Goal: Information Seeking & Learning: Learn about a topic

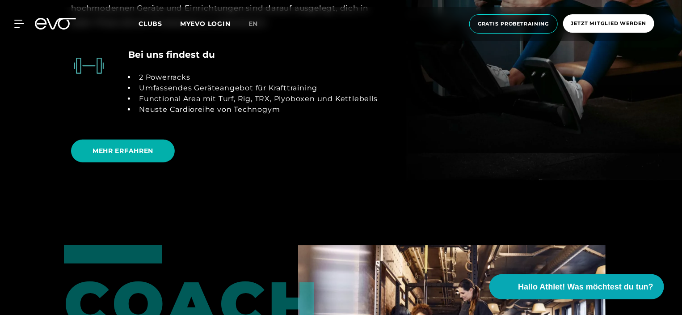
scroll to position [2217, 0]
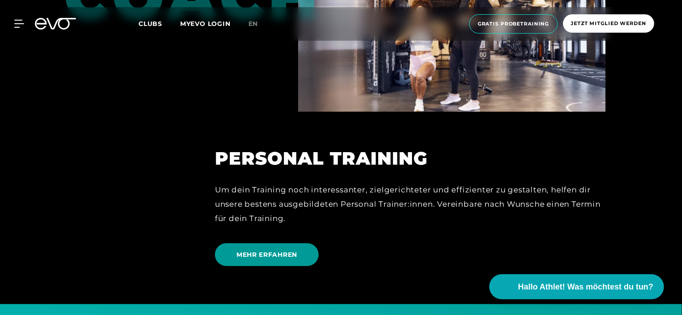
click at [311, 243] on span "MEHR ERFAHREN" at bounding box center [267, 254] width 104 height 23
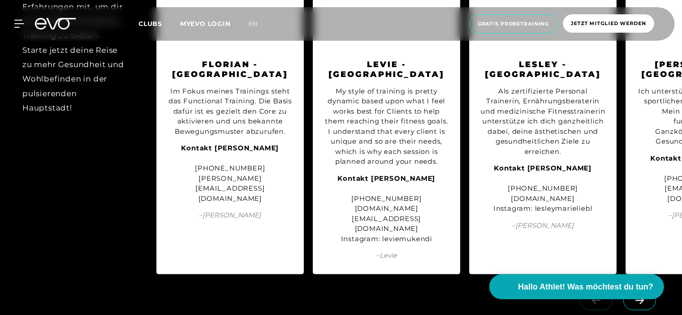
scroll to position [1117, 0]
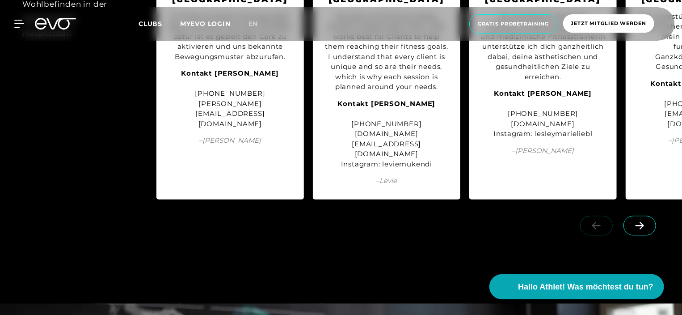
click at [639, 221] on icon at bounding box center [640, 225] width 16 height 8
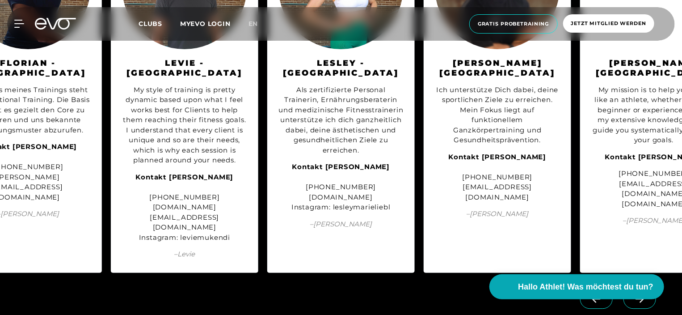
scroll to position [1072, 0]
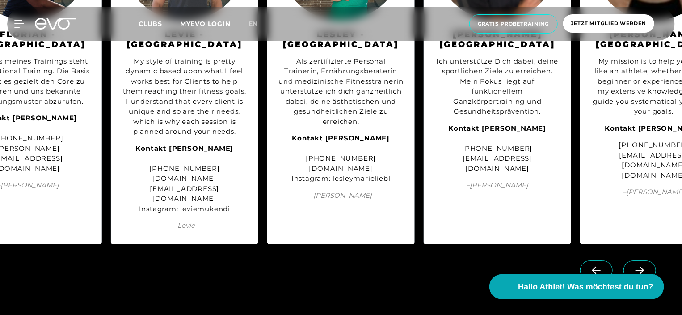
click at [630, 260] on span at bounding box center [639, 270] width 33 height 20
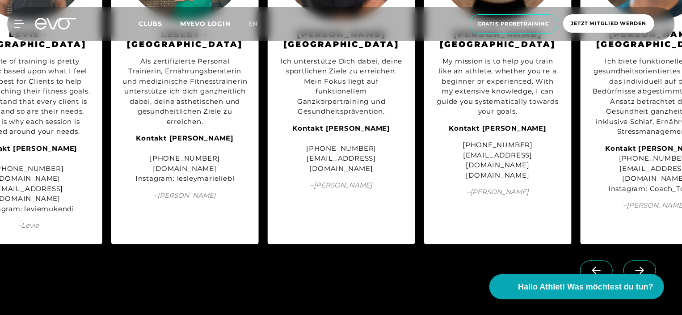
click at [630, 260] on span at bounding box center [639, 270] width 33 height 20
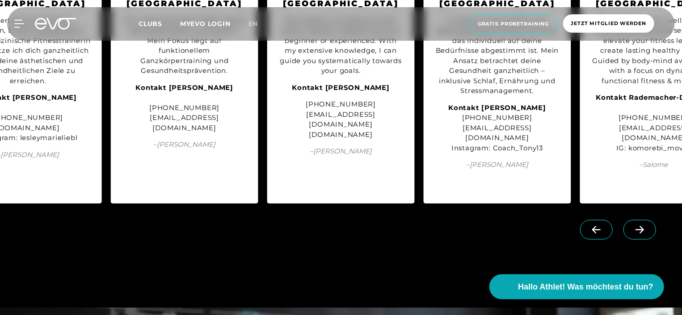
scroll to position [1117, 0]
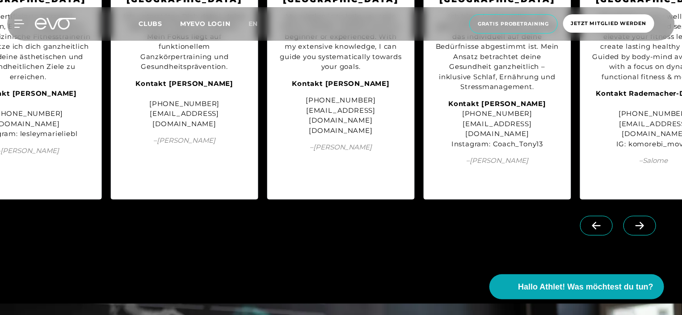
click at [635, 221] on icon at bounding box center [640, 225] width 16 height 8
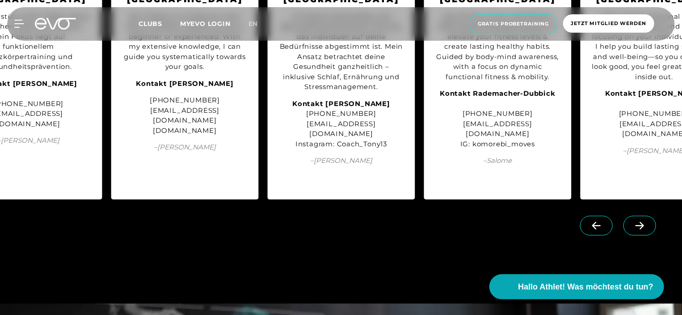
click at [635, 221] on icon at bounding box center [640, 225] width 16 height 8
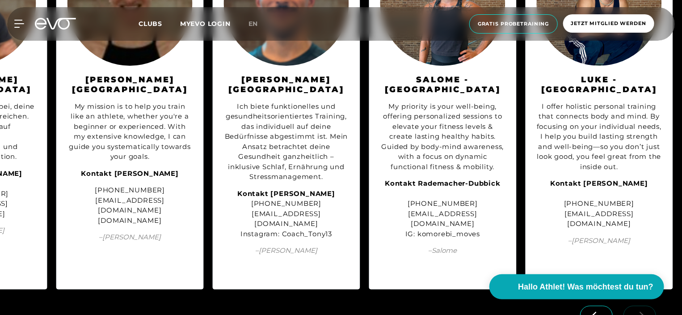
scroll to position [1072, 0]
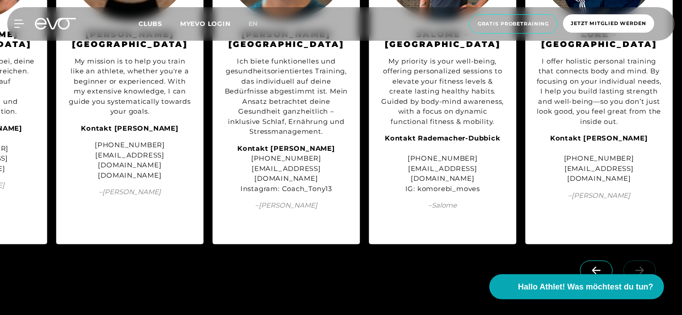
drag, startPoint x: 636, startPoint y: 241, endPoint x: 626, endPoint y: 239, distance: 10.0
click at [635, 253] on div at bounding box center [620, 278] width 124 height 50
click at [602, 266] on icon at bounding box center [596, 270] width 16 height 8
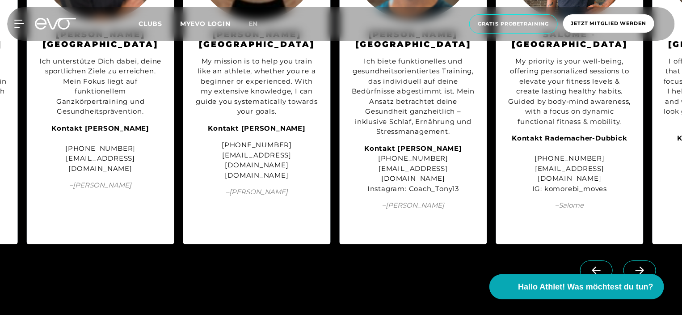
click at [602, 266] on icon at bounding box center [596, 270] width 16 height 8
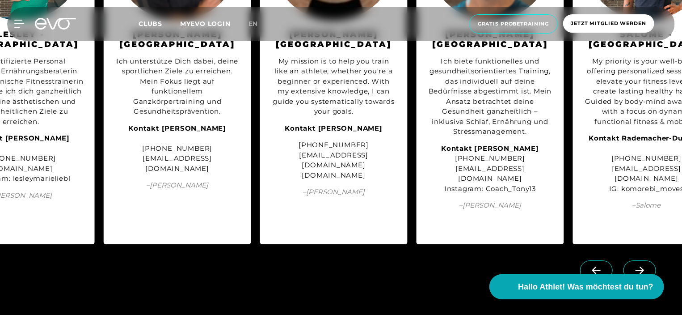
click at [602, 266] on icon at bounding box center [596, 270] width 16 height 8
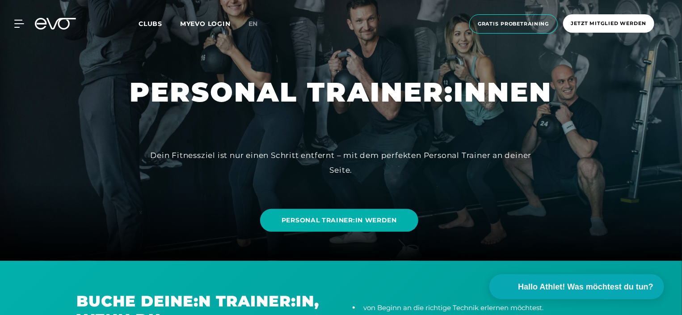
scroll to position [0, 0]
